Goal: Information Seeking & Learning: Learn about a topic

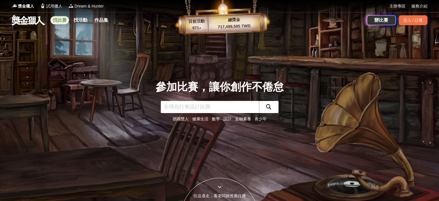
click at [56, 20] on link "找比賽" at bounding box center [59, 20] width 18 height 8
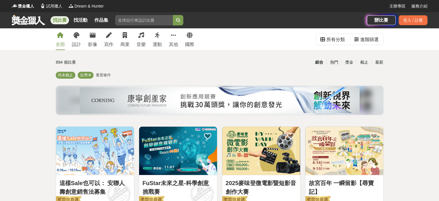
click at [72, 44] on div "設計" at bounding box center [76, 44] width 9 height 7
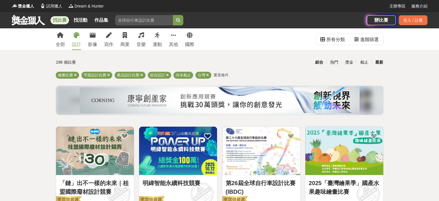
click at [379, 63] on div "最新" at bounding box center [378, 62] width 15 height 10
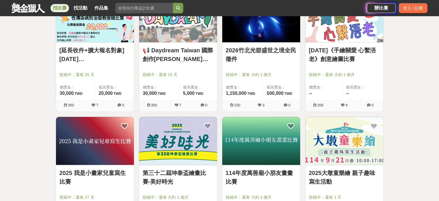
scroll to position [548, 0]
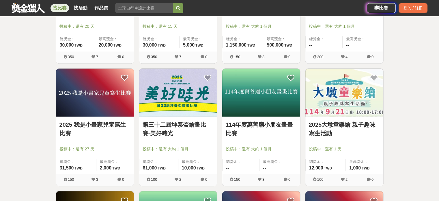
drag, startPoint x: 114, startPoint y: 123, endPoint x: 16, endPoint y: 148, distance: 100.8
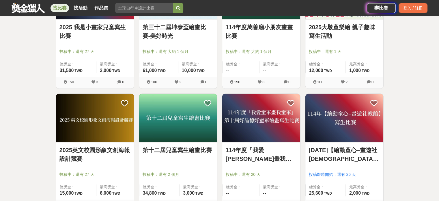
scroll to position [693, 0]
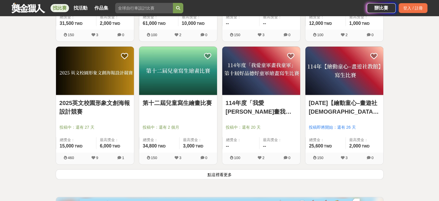
click at [189, 176] on button "點這裡看更多" at bounding box center [220, 174] width 328 height 10
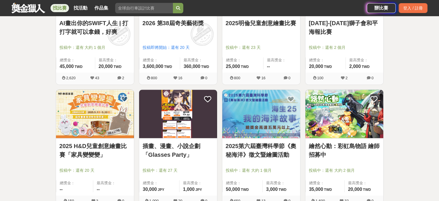
scroll to position [923, 0]
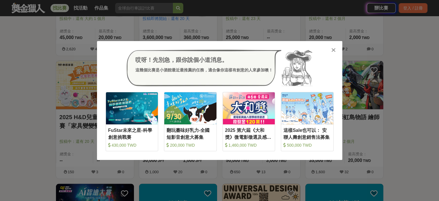
click at [334, 51] on icon at bounding box center [333, 50] width 4 height 6
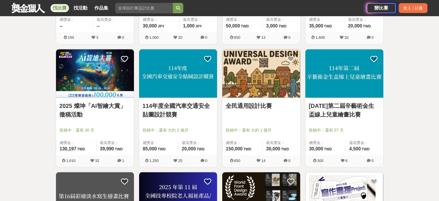
scroll to position [1068, 0]
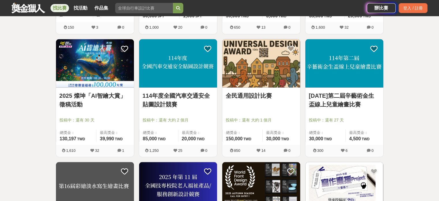
drag, startPoint x: 253, startPoint y: 92, endPoint x: 381, endPoint y: 91, distance: 128.1
click at [381, 91] on div "114年第二屆辛藝術金生盃線上兒童繪畫比賽 投稿中：還有 27 天 總獎金： 30,000 30,000 TWD 最高獎金： 4,500 TWD" at bounding box center [344, 115] width 78 height 57
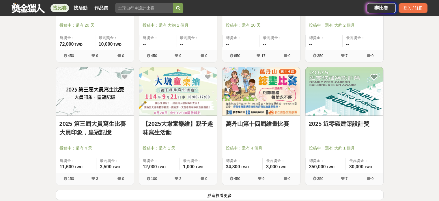
scroll to position [1414, 0]
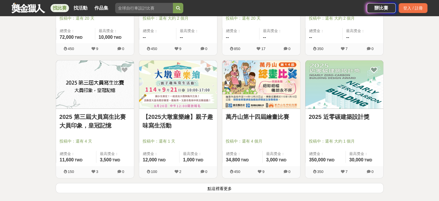
click at [281, 188] on button "點這裡看更多" at bounding box center [220, 188] width 328 height 10
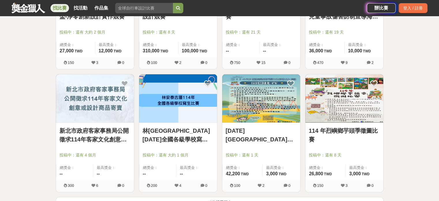
scroll to position [2193, 0]
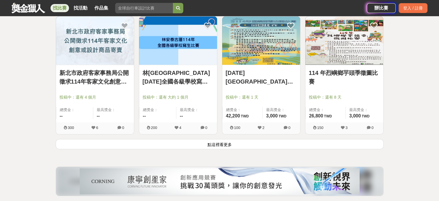
click at [317, 140] on button "點這裡看更多" at bounding box center [220, 144] width 328 height 10
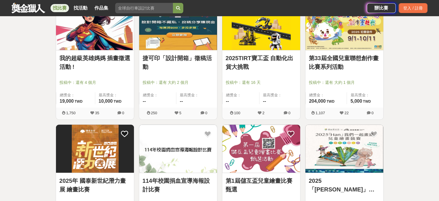
scroll to position [2424, 0]
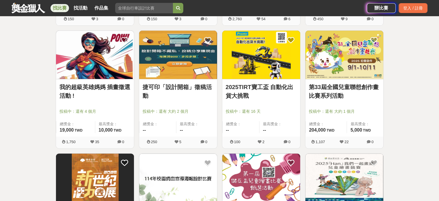
drag, startPoint x: 362, startPoint y: 86, endPoint x: 391, endPoint y: 59, distance: 40.2
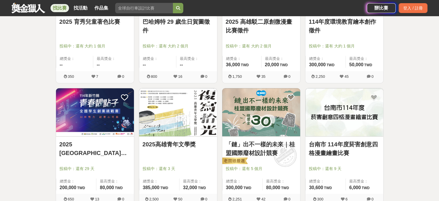
scroll to position [2914, 0]
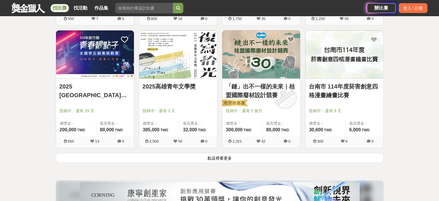
click at [228, 154] on button "點這裡看更多" at bounding box center [220, 157] width 328 height 10
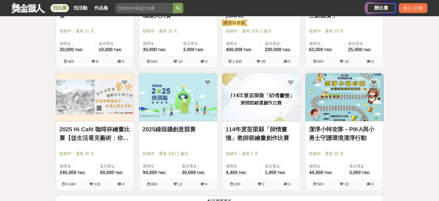
scroll to position [3636, 0]
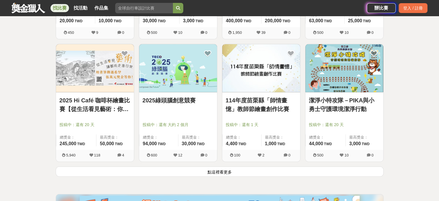
click at [325, 166] on button "點這裡看更多" at bounding box center [220, 171] width 328 height 10
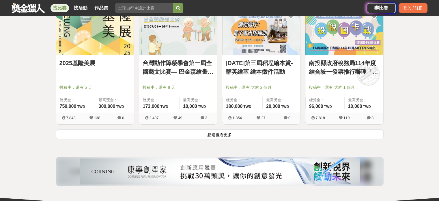
scroll to position [4415, 0]
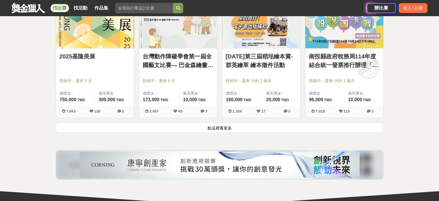
click at [244, 122] on button "點這裡看更多" at bounding box center [220, 127] width 328 height 10
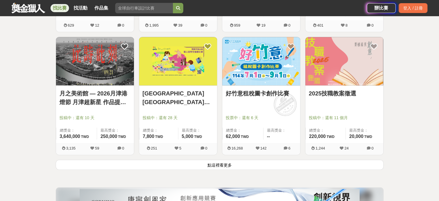
scroll to position [5165, 0]
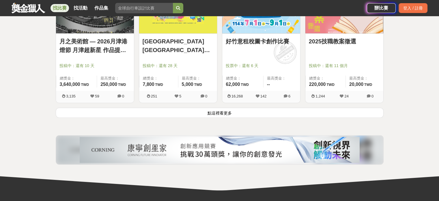
click at [243, 107] on button "點這裡看更多" at bounding box center [220, 112] width 328 height 10
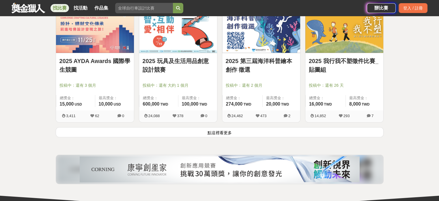
scroll to position [5944, 0]
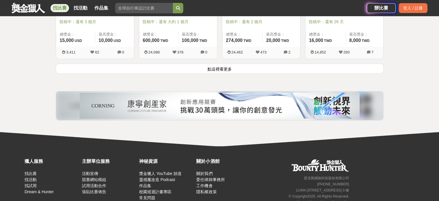
click at [220, 65] on button "點這裡看更多" at bounding box center [220, 68] width 328 height 10
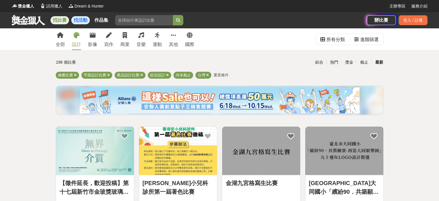
click at [85, 21] on link "找活動" at bounding box center [80, 20] width 18 height 8
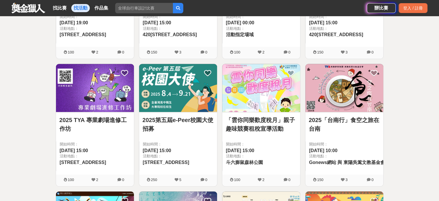
scroll to position [577, 0]
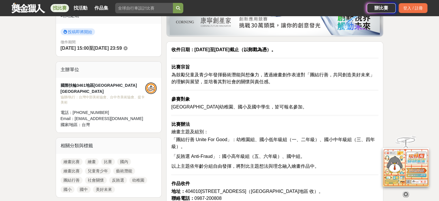
scroll to position [87, 0]
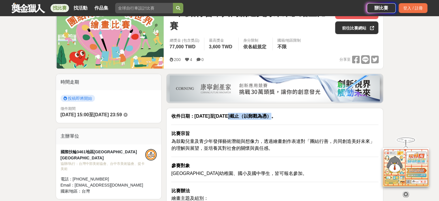
drag, startPoint x: 235, startPoint y: 115, endPoint x: 270, endPoint y: 116, distance: 34.9
click at [270, 116] on strong "收件日期：114年9月20日至114年10月30日截止（以郵戳為憑）。" at bounding box center [223, 115] width 104 height 5
drag, startPoint x: 192, startPoint y: 115, endPoint x: 273, endPoint y: 118, distance: 81.1
click at [273, 118] on strong "收件日期：114年9月20日至114年10月30日截止（以郵戳為憑）。" at bounding box center [223, 115] width 104 height 5
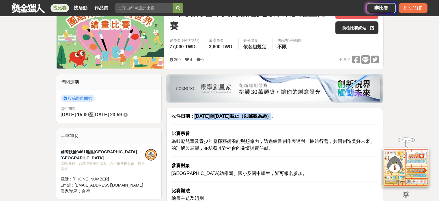
scroll to position [202, 0]
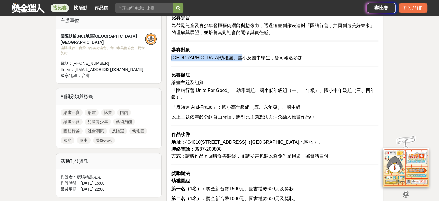
drag, startPoint x: 173, startPoint y: 56, endPoint x: 274, endPoint y: 56, distance: 101.3
click at [274, 56] on div "收件日期：114年9月20日至114年10月30日截止（以郵戳為憑）。 比賽宗旨 為鼓勵兒童及青少年發揮藝術潛能與想像力，透過繪畫創作表達對「團結行善，共同創…" at bounding box center [274, 201] width 217 height 418
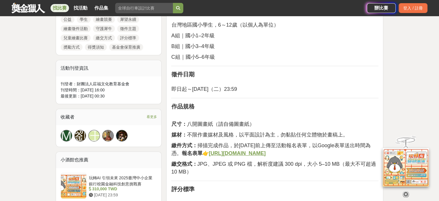
scroll to position [317, 0]
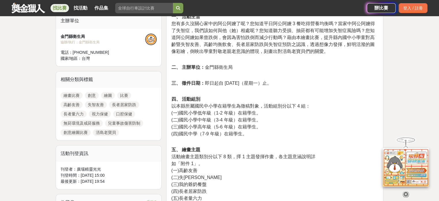
scroll to position [202, 0]
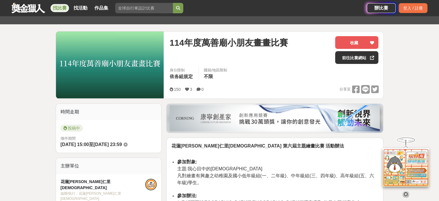
scroll to position [144, 0]
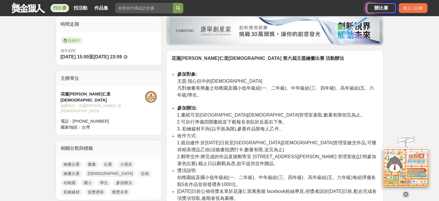
click at [405, 190] on icon at bounding box center [406, 193] width 6 height 6
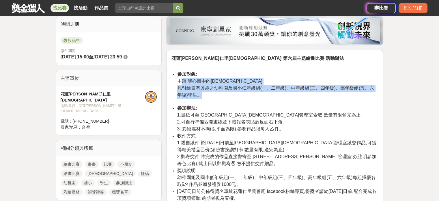
drag, startPoint x: 193, startPoint y: 77, endPoint x: 364, endPoint y: 93, distance: 172.2
click at [364, 93] on li "參加對象: 主題:我心目中的萬善廟 凡對繪畫有興趣之幼稚園及國小低年級組(一、二年級)、中年級組(三、四年級)、高年級組(五、六年級)學生。" at bounding box center [277, 88] width 201 height 34
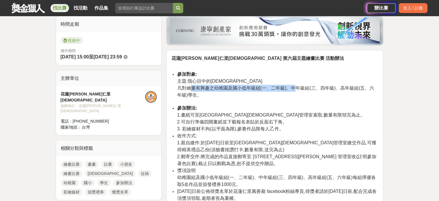
drag, startPoint x: 192, startPoint y: 88, endPoint x: 295, endPoint y: 91, distance: 103.6
click at [295, 91] on li "參加對象: 主題:我心目中的萬善廟 凡對繪畫有興趣之幼稚園及國小低年級組(一、二年級)、中年級組(三、四年級)、高年級組(五、六年級)學生。" at bounding box center [277, 88] width 201 height 34
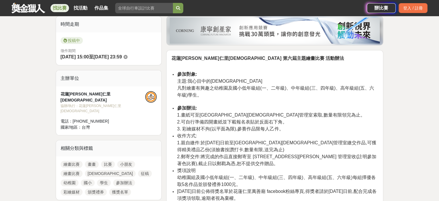
click at [308, 92] on li "參加對象: 主題:我心目中的萬善廟 凡對繪畫有興趣之幼稚園及國小低年級組(一、二年級)、中年級組(三、四年級)、高年級組(五、六年級)學生。" at bounding box center [277, 88] width 201 height 34
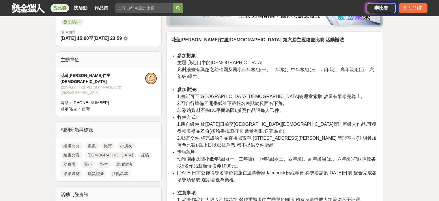
scroll to position [173, 0]
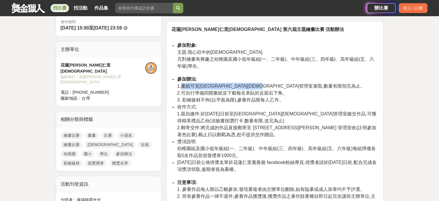
drag, startPoint x: 185, startPoint y: 85, endPoint x: 300, endPoint y: 87, distance: 114.9
click at [300, 87] on li "參加辦法: 1.畫紙可至花蓮仁里萬善廟管理室索取,數量有限領完為止。 2.可自行準備四開畫紙並下載報名表貼於反面右下角。 3. 彩繪媒材不拘(以平面為限),參…" at bounding box center [277, 90] width 201 height 28
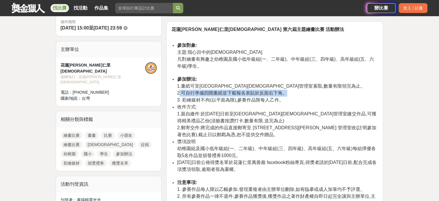
drag, startPoint x: 187, startPoint y: 92, endPoint x: 293, endPoint y: 93, distance: 105.3
click at [293, 93] on li "參加辦法: 1.畫紙可至花蓮仁里萬善廟管理室索取,數量有限領完為止。 2.可自行準備四開畫紙並下載報名表貼於反面右下角。 3. 彩繪媒材不拘(以平面為限),參…" at bounding box center [277, 90] width 201 height 28
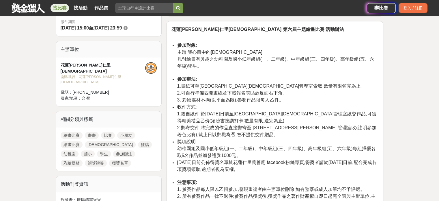
scroll to position [202, 0]
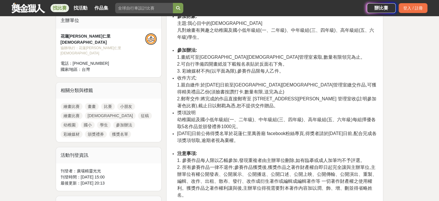
click at [179, 95] on li "收件方式: 1.親自繳件:於114年10月15日前至花蓮仁里萬善廟管理室繳交作品,可獲得精美禮品乙份(須臉書按讚打卡,數量有限,送完為止) 2.郵寄交件:將完…" at bounding box center [277, 91] width 201 height 35
click at [212, 83] on span "1.親自繳件:於114年10月15日前至花蓮仁里萬善廟管理室繳交作品,可獲得精美禮品乙份(須臉書按讚打卡,數量有限,送完為止)" at bounding box center [276, 88] width 199 height 12
drag, startPoint x: 220, startPoint y: 83, endPoint x: 239, endPoint y: 83, distance: 19.9
click at [239, 83] on span "1.親自繳件:於114年10月15日前至花蓮仁里萬善廟管理室繳交作品,可獲得精美禮品乙份(須臉書按讚打卡,數量有限,送完為止)" at bounding box center [276, 88] width 199 height 12
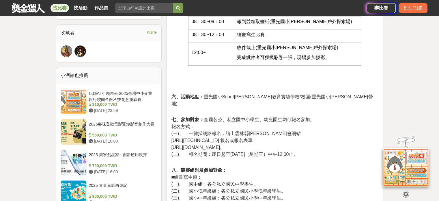
scroll to position [404, 0]
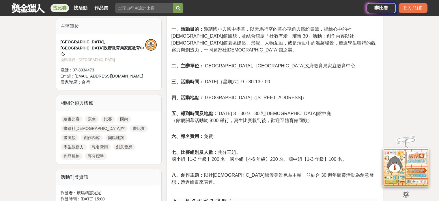
scroll to position [202, 0]
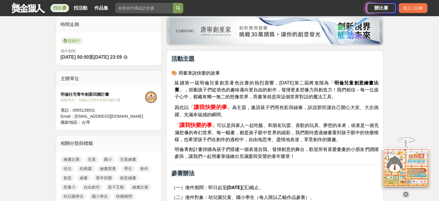
scroll to position [144, 0]
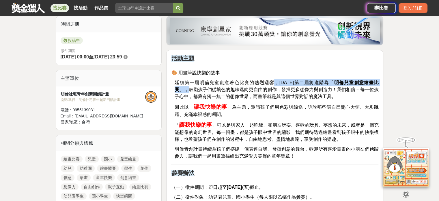
drag, startPoint x: 268, startPoint y: 78, endPoint x: 383, endPoint y: 85, distance: 115.6
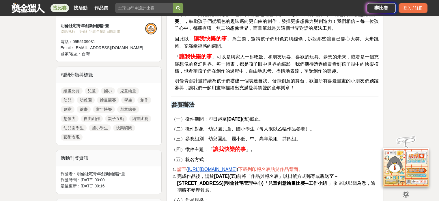
scroll to position [231, 0]
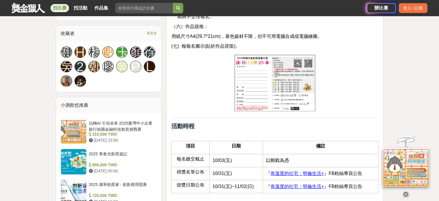
scroll to position [346, 0]
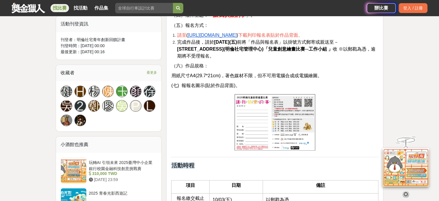
drag, startPoint x: 184, startPoint y: 76, endPoint x: 329, endPoint y: 86, distance: 145.2
click at [330, 86] on p "(七) 報報名圖示(貼於作品背面)。" at bounding box center [274, 85] width 207 height 7
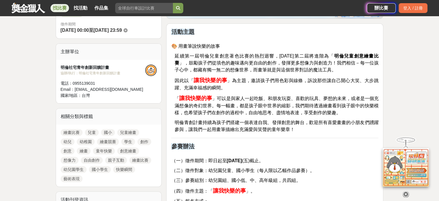
scroll to position [173, 0]
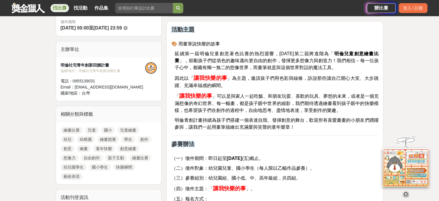
click at [405, 190] on icon at bounding box center [406, 193] width 6 height 6
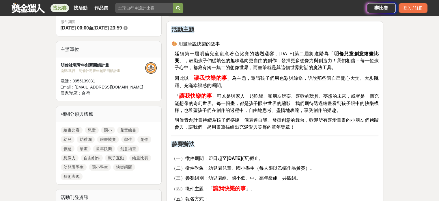
scroll to position [202, 0]
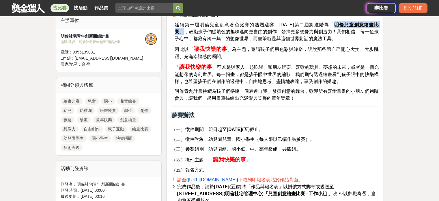
drag, startPoint x: 325, startPoint y: 23, endPoint x: 373, endPoint y: 24, distance: 48.2
click at [374, 24] on span "延續第一屆明倫兒童創意著色比賽的熱烈迴響，2025年第二屆將進階為「 明倫兒童創意繪畫比賽 」，鼓勵孩子們從填色的趣味邁向更自由的創作，發揮更多想像力與創造力…" at bounding box center [277, 31] width 204 height 19
copy span "明倫兒童創意繪畫比賽 」"
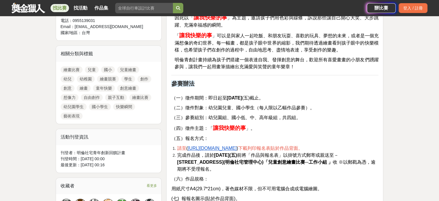
scroll to position [289, 0]
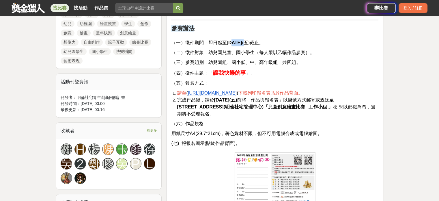
drag, startPoint x: 231, startPoint y: 42, endPoint x: 261, endPoint y: 43, distance: 29.7
click at [261, 43] on span "（一）徵件期間：即日起至 114年10月3日 (五)截止。" at bounding box center [217, 42] width 92 height 5
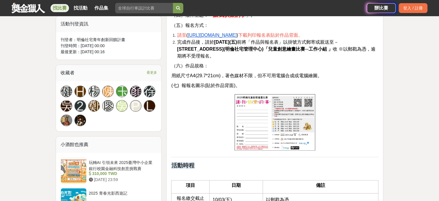
drag, startPoint x: 184, startPoint y: 84, endPoint x: 242, endPoint y: 86, distance: 58.9
click at [242, 86] on p "(七) 報報名圖示(貼於作品背面)。" at bounding box center [274, 85] width 207 height 7
click at [246, 85] on p "(七) 報報名圖示(貼於作品背面)。" at bounding box center [274, 85] width 207 height 7
drag, startPoint x: 185, startPoint y: 74, endPoint x: 330, endPoint y: 76, distance: 144.9
click at [322, 76] on span "用紙尺寸A4(29.7*21cm)，著色媒材不限，但不可用電腦合成或電腦繪圖。" at bounding box center [246, 75] width 151 height 5
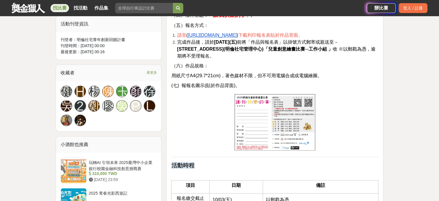
click at [322, 76] on span "用紙尺寸A4(29.7*21cm)，著色媒材不限，但不可用電腦合成或電腦繪圖。" at bounding box center [246, 75] width 151 height 5
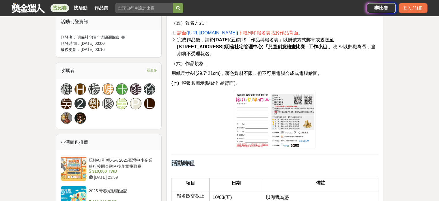
scroll to position [342, 0]
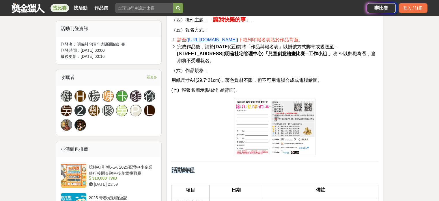
click at [225, 37] on u "https://pse.is/63l5xf" at bounding box center [212, 39] width 49 height 5
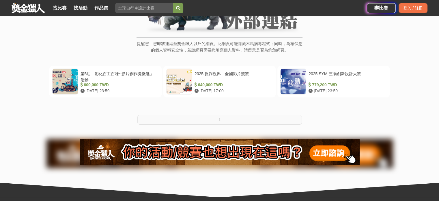
scroll to position [87, 0]
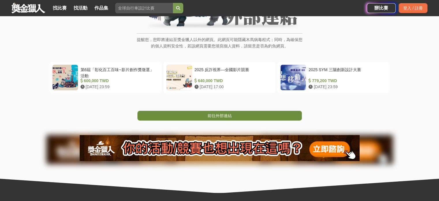
click at [240, 116] on link "前往外部連結" at bounding box center [219, 116] width 164 height 10
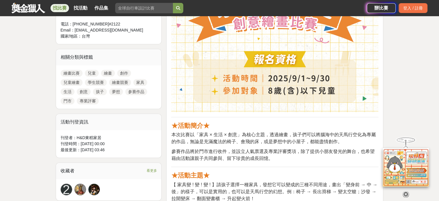
scroll to position [289, 0]
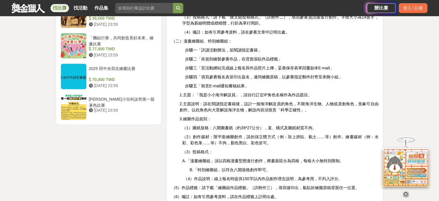
scroll to position [750, 0]
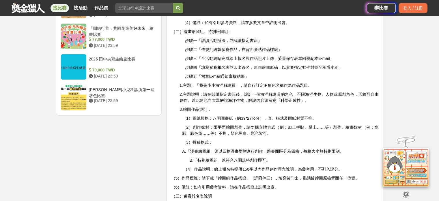
click at [404, 191] on icon at bounding box center [406, 190] width 6 height 6
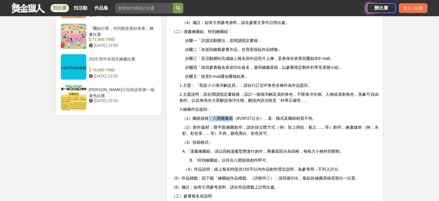
drag, startPoint x: 210, startPoint y: 108, endPoint x: 234, endPoint y: 110, distance: 24.6
click at [234, 116] on span "（1）圖紙規格：八開圖畫紙（約39*27公分），直、橫式及圖紙材質不拘。" at bounding box center [249, 118] width 134 height 5
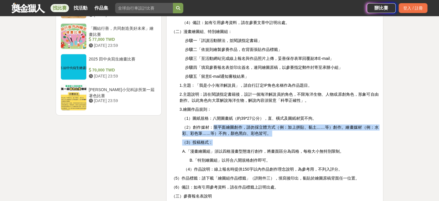
drag, startPoint x: 212, startPoint y: 118, endPoint x: 278, endPoint y: 129, distance: 67.0
click at [278, 129] on div "活動名稱： 2025第六屆臺灣科學節《奧秘海洋》徵文暨繪圖活動 辦理單位： ( 一）指導單位：教育部、國家科學及技術委員會 (二）主辦單位：國立海洋生物博物館…" at bounding box center [274, 176] width 207 height 1455
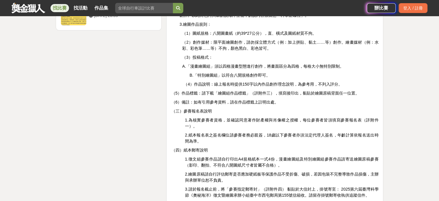
scroll to position [837, 0]
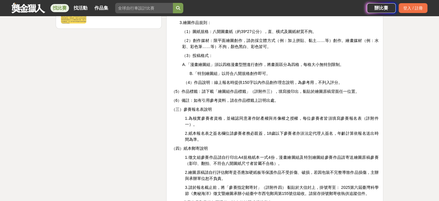
drag, startPoint x: 196, startPoint y: 64, endPoint x: 274, endPoint y: 66, distance: 77.6
click at [274, 70] on p "B.「特別繪圖組」以符合八開規格創作即可。" at bounding box center [284, 73] width 189 height 6
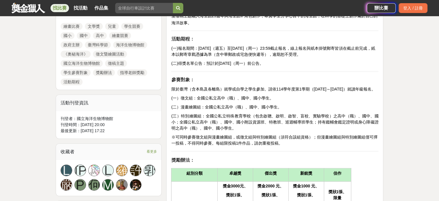
scroll to position [274, 0]
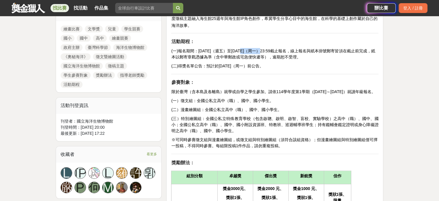
drag, startPoint x: 257, startPoint y: 50, endPoint x: 264, endPoint y: 50, distance: 6.3
click at [264, 50] on span "(一)報名期間：2025年8月29日（週五）至10月13日（周一）23:59截止報名，線上報名與紙本掛號郵寄皆須在截止前完成，紙本以郵寄章戳憑據為準（含中華郵…" at bounding box center [273, 53] width 204 height 11
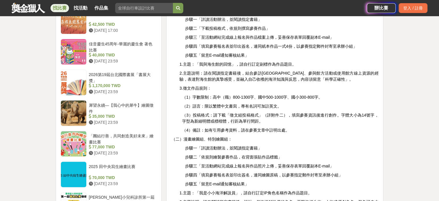
scroll to position [577, 0]
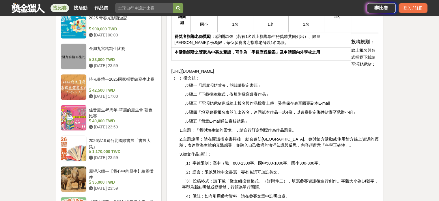
drag, startPoint x: 310, startPoint y: 62, endPoint x: 217, endPoint y: 62, distance: 92.6
click at [217, 62] on h2 "線上報名與各式檔案下載請至活動網站： https://www.jfartwork.com.tw/2025ocean/ （一）徵文組：" at bounding box center [274, 63] width 207 height 35
click at [214, 69] on span "https://www.jfartwork.com.tw/2025ocean/" at bounding box center [192, 71] width 43 height 5
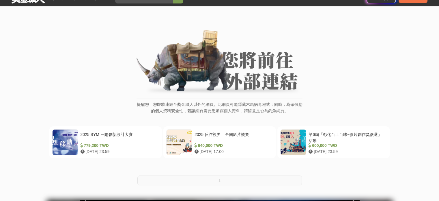
scroll to position [58, 0]
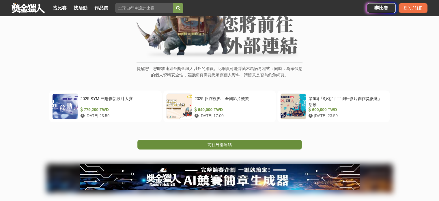
click at [249, 143] on link "前往外部連結" at bounding box center [219, 144] width 164 height 10
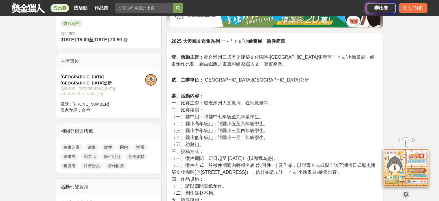
scroll to position [231, 0]
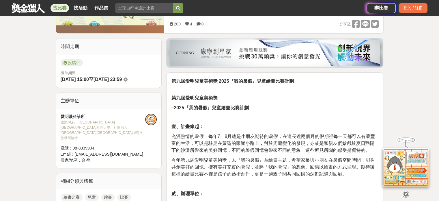
scroll to position [173, 0]
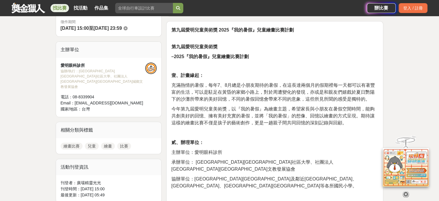
click at [408, 191] on icon at bounding box center [406, 194] width 6 height 6
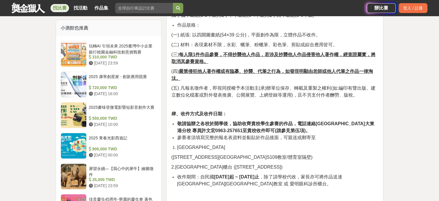
scroll to position [404, 0]
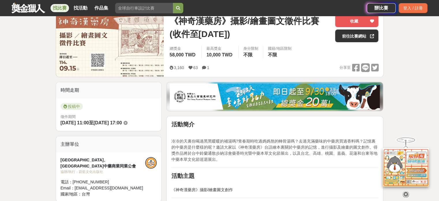
scroll to position [115, 0]
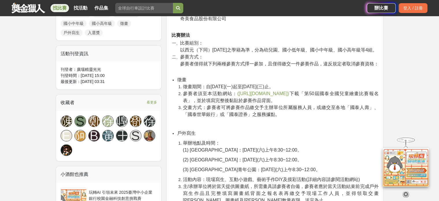
scroll to position [317, 0]
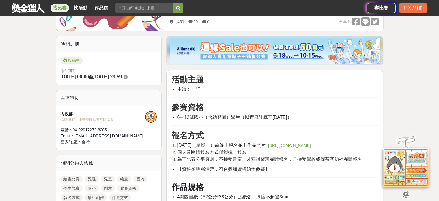
scroll to position [173, 0]
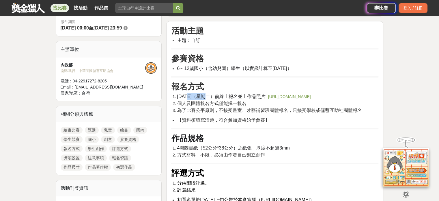
drag, startPoint x: 190, startPoint y: 95, endPoint x: 205, endPoint y: 95, distance: 15.0
click at [205, 95] on span "[DATE]（星期二）前線上報名並上作品照片" at bounding box center [221, 96] width 88 height 5
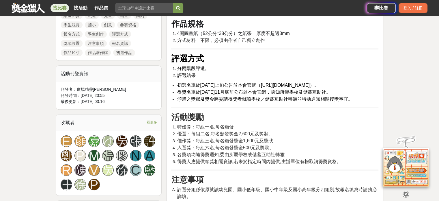
scroll to position [289, 0]
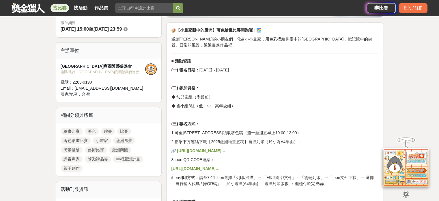
scroll to position [173, 0]
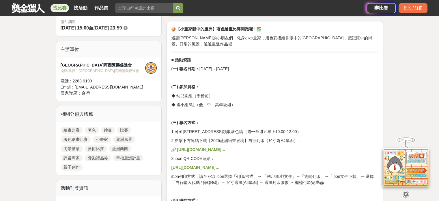
click at [404, 191] on icon at bounding box center [406, 194] width 6 height 6
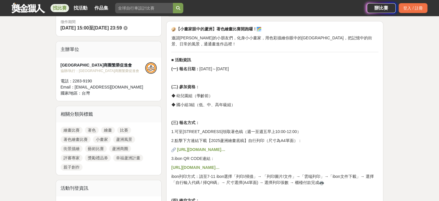
drag, startPoint x: 244, startPoint y: 61, endPoint x: 276, endPoint y: 69, distance: 33.2
click at [273, 66] on p "(一) 報名日期： [DATE]～[DATE]" at bounding box center [274, 69] width 207 height 6
click at [287, 84] on p "(二) 參加資格：" at bounding box center [274, 87] width 207 height 6
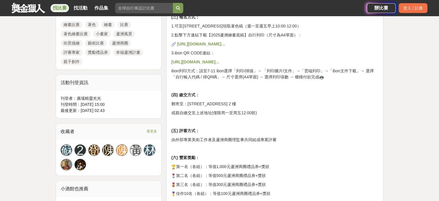
scroll to position [231, 0]
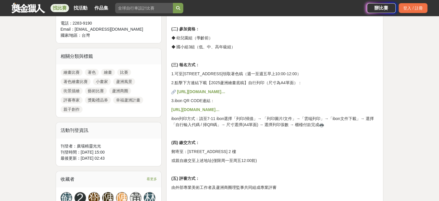
click at [225, 89] on strong "[URL][DOMAIN_NAME]…" at bounding box center [201, 91] width 48 height 5
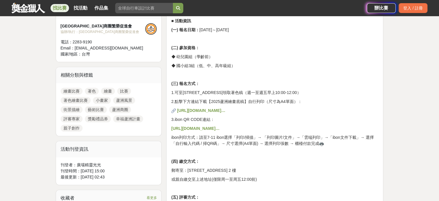
scroll to position [202, 0]
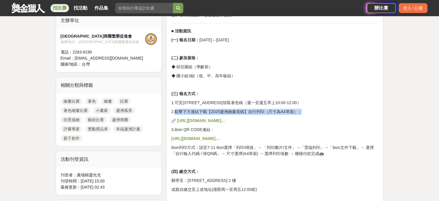
drag, startPoint x: 195, startPoint y: 105, endPoint x: 307, endPoint y: 105, distance: 112.0
click at [307, 108] on p "2.點擊下方連結下載【2025蘆洲繪畫底稿】自行列印（尺寸為A4單面）：" at bounding box center [274, 111] width 207 height 6
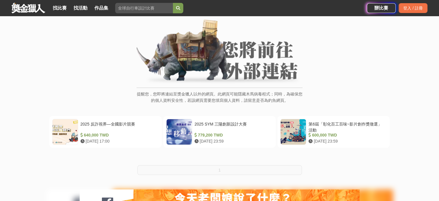
scroll to position [87, 0]
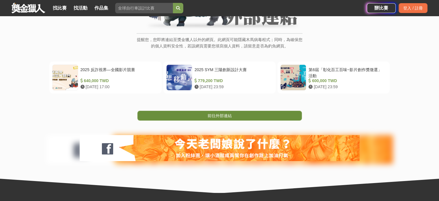
click at [230, 116] on span "前往外部連結" at bounding box center [219, 115] width 24 height 5
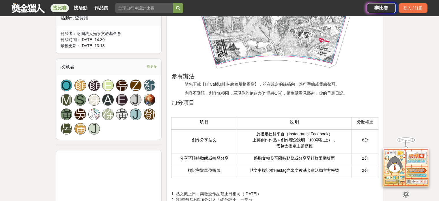
scroll to position [375, 0]
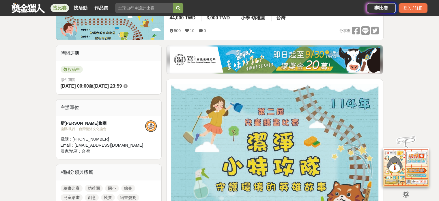
scroll to position [144, 0]
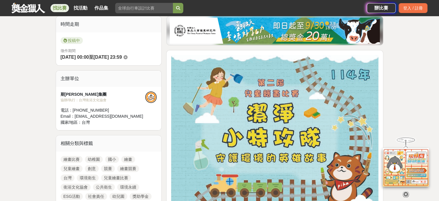
click at [403, 190] on icon at bounding box center [406, 190] width 6 height 6
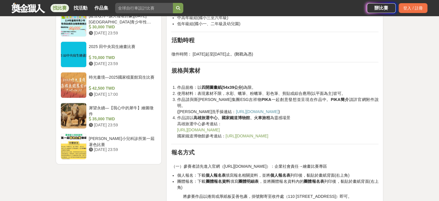
scroll to position [721, 0]
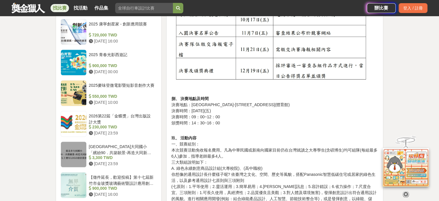
scroll to position [548, 0]
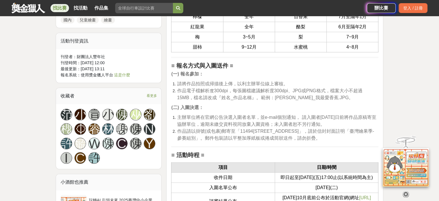
scroll to position [577, 0]
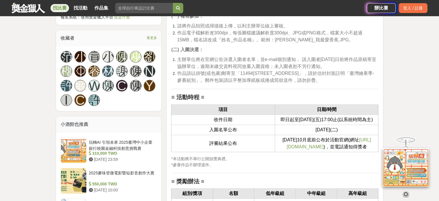
drag, startPoint x: 279, startPoint y: 116, endPoint x: 352, endPoint y: 127, distance: 73.2
click at [352, 125] on td "即日起至114年9月12日(五)17:00止(以系統時間為主)" at bounding box center [327, 120] width 104 height 10
click at [351, 125] on td "即日起至114年9月12日(五)17:00止(以系統時間為主)" at bounding box center [327, 120] width 104 height 10
click at [405, 190] on icon at bounding box center [406, 193] width 6 height 6
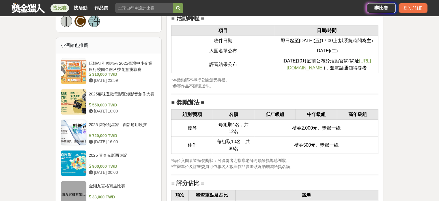
scroll to position [659, 0]
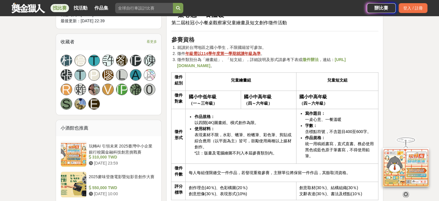
scroll to position [375, 0]
click at [407, 192] on icon at bounding box center [406, 194] width 6 height 6
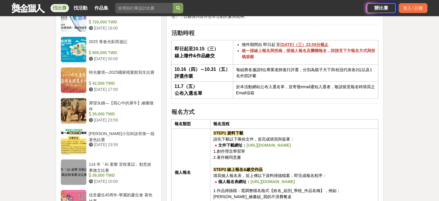
scroll to position [561, 0]
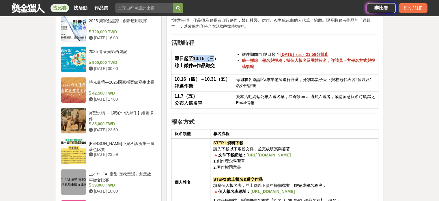
drag, startPoint x: 193, startPoint y: 55, endPoint x: 216, endPoint y: 56, distance: 22.8
click at [215, 56] on strong "即日起至10.15（三）" at bounding box center [196, 58] width 44 height 5
drag, startPoint x: 289, startPoint y: 58, endPoint x: 329, endPoint y: 60, distance: 39.6
click at [329, 60] on strong "統一採線上報名與投稿，採個人報名及團體報名，詳請見下方報名方式與投稿規範" at bounding box center [308, 63] width 133 height 11
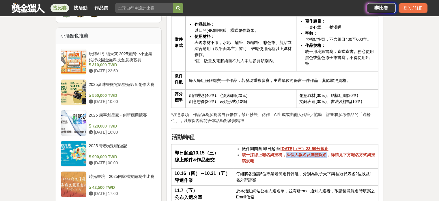
scroll to position [359, 0]
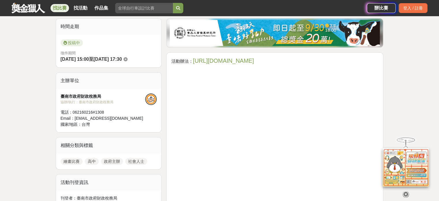
scroll to position [144, 0]
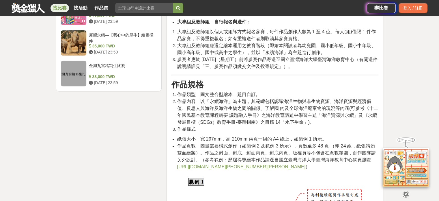
scroll to position [808, 0]
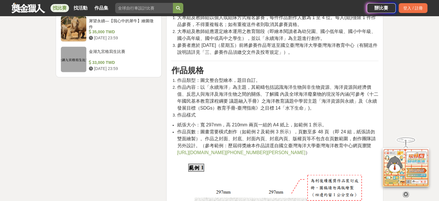
drag, startPoint x: 177, startPoint y: 101, endPoint x: 335, endPoint y: 122, distance: 158.6
click at [335, 111] on li "作品內容：以「永續海洋」為主題，其範疇包括認識海洋生物與非生物資源、海洋資源與經濟價值、反思人與海洋及海洋生物之間的關係、了解國 內及全球海洋廢棄物的現況等內…" at bounding box center [277, 98] width 201 height 28
click at [324, 111] on li "作品內容：以「永續海洋」為主題，其範疇包括認識海洋生物與非生物資源、海洋資源與經濟價值、反思人與海洋及海洋生物之間的關係、了解國 內及全球海洋廢棄物的現況等內…" at bounding box center [277, 98] width 201 height 28
